Goal: Task Accomplishment & Management: Use online tool/utility

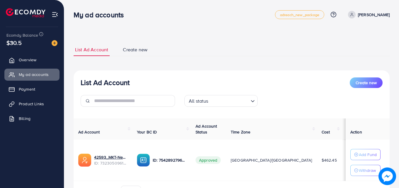
scroll to position [35, 0]
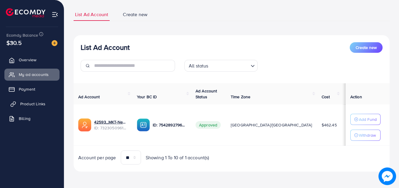
click at [41, 103] on span "Product Links" at bounding box center [32, 104] width 25 height 6
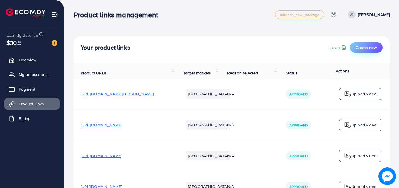
click at [371, 48] on span "Create new" at bounding box center [366, 48] width 21 height 6
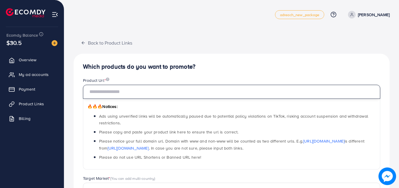
click at [160, 90] on input "text" at bounding box center [231, 92] width 297 height 14
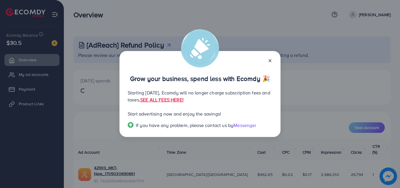
click at [270, 60] on line at bounding box center [270, 61] width 2 height 2
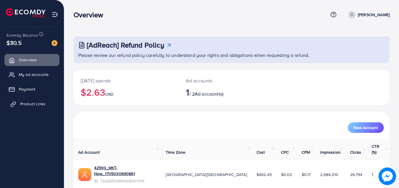
click at [39, 101] on link "Product Links" at bounding box center [31, 104] width 55 height 12
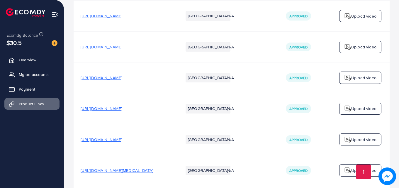
scroll to position [322, 0]
